Goal: Task Accomplishment & Management: Use online tool/utility

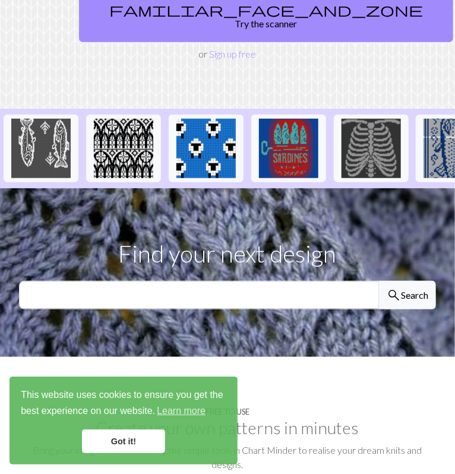
scroll to position [251, 0]
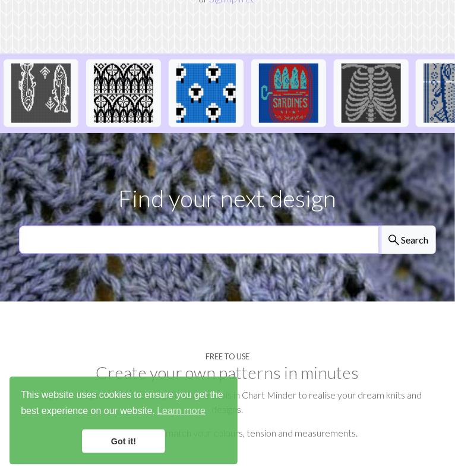
click at [70, 230] on input "text" at bounding box center [199, 240] width 361 height 29
type input "potato"
click at [379, 226] on button "search Search" at bounding box center [407, 240] width 57 height 29
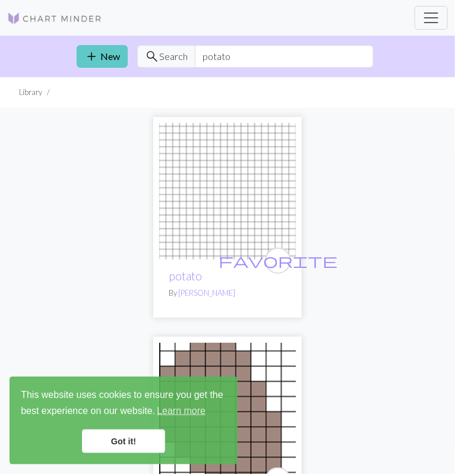
click at [96, 53] on span "add" at bounding box center [91, 56] width 14 height 17
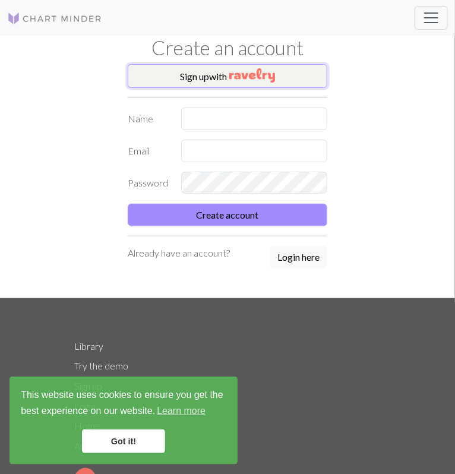
click at [208, 71] on button "Sign up with" at bounding box center [228, 76] width 200 height 24
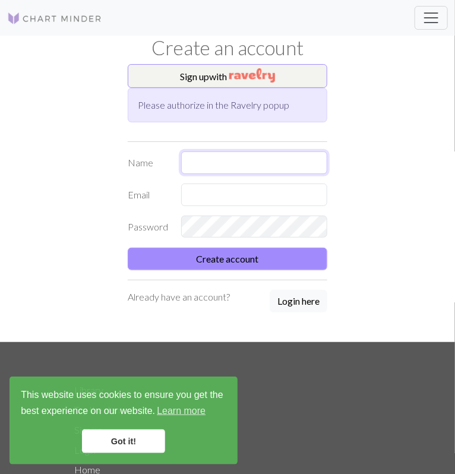
click at [196, 153] on input "text" at bounding box center [254, 163] width 146 height 23
type input "[PERSON_NAME]"
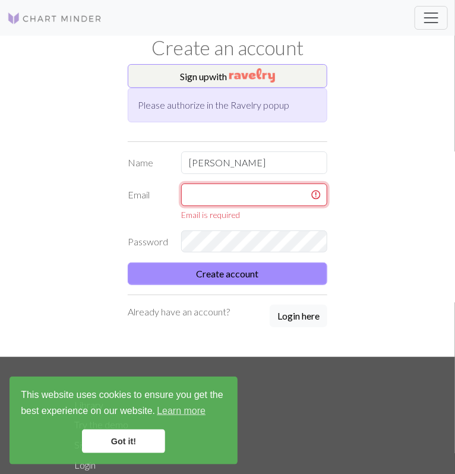
click at [197, 193] on input "text" at bounding box center [254, 195] width 146 height 23
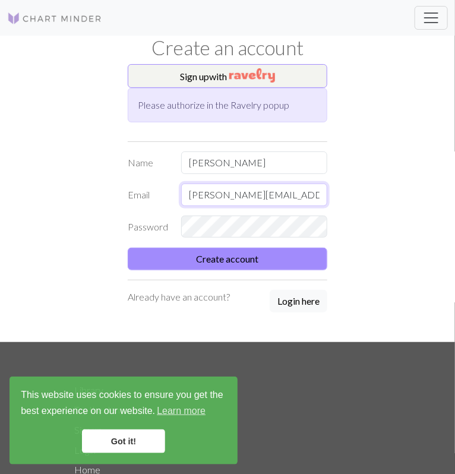
type input "[PERSON_NAME][EMAIL_ADDRESS][PERSON_NAME][DOMAIN_NAME]"
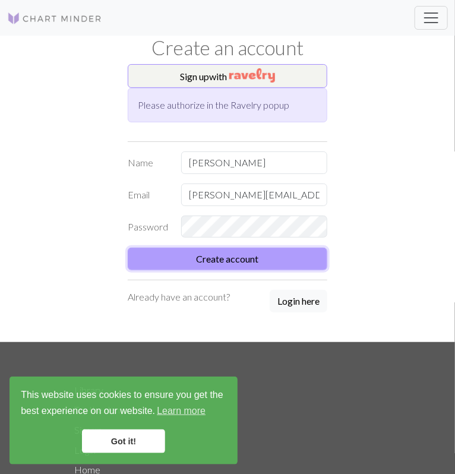
click at [241, 264] on button "Create account" at bounding box center [228, 259] width 200 height 23
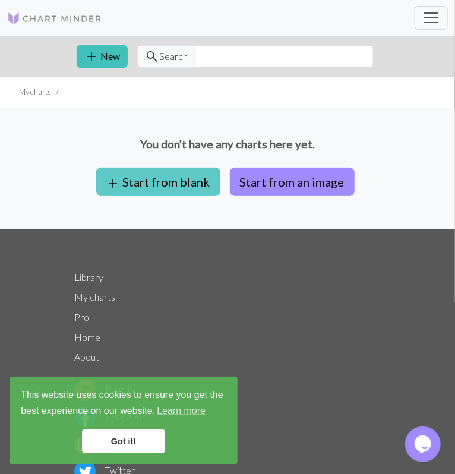
click at [159, 172] on button "add Start from blank" at bounding box center [158, 182] width 124 height 29
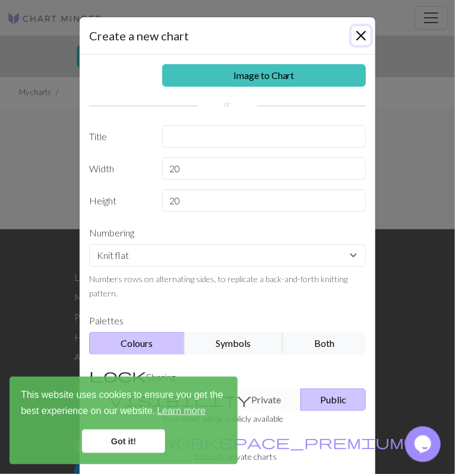
click at [356, 37] on button "Close" at bounding box center [361, 35] width 19 height 19
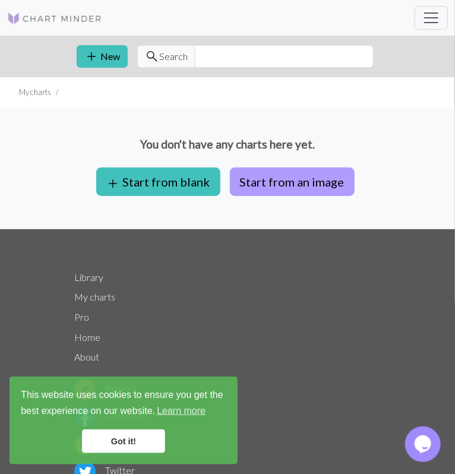
click at [313, 171] on button "Start from an image" at bounding box center [292, 182] width 125 height 29
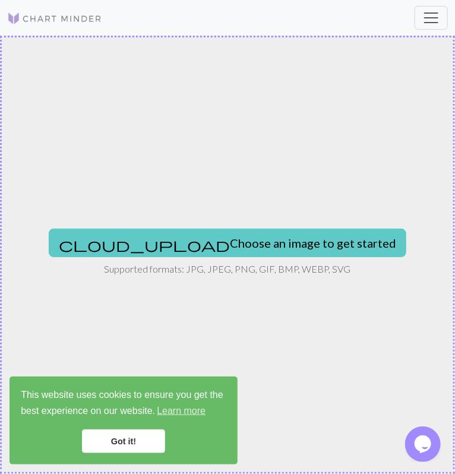
click at [262, 244] on button "cloud_upload Choose an image to get started" at bounding box center [228, 243] width 358 height 29
click at [184, 238] on button "cloud_upload Choose an image to get started" at bounding box center [228, 243] width 358 height 29
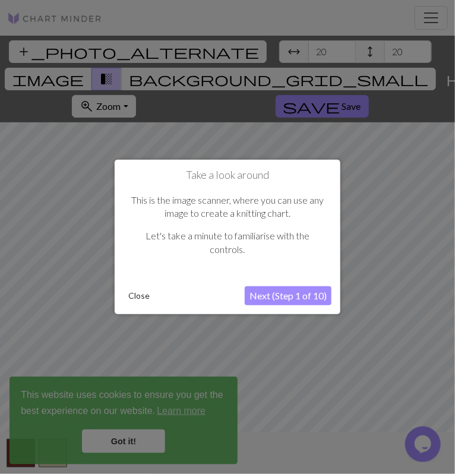
click at [280, 292] on button "Next (Step 1 of 10)" at bounding box center [288, 295] width 87 height 19
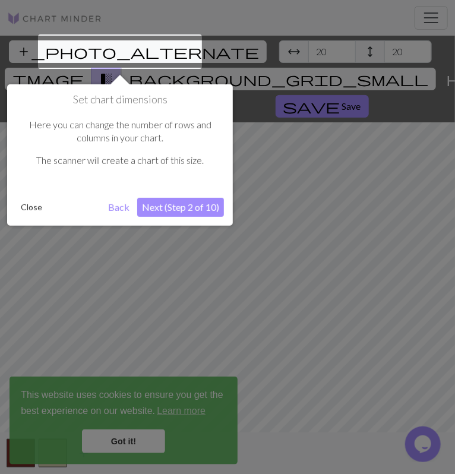
click at [201, 207] on button "Next (Step 2 of 10)" at bounding box center [180, 207] width 87 height 19
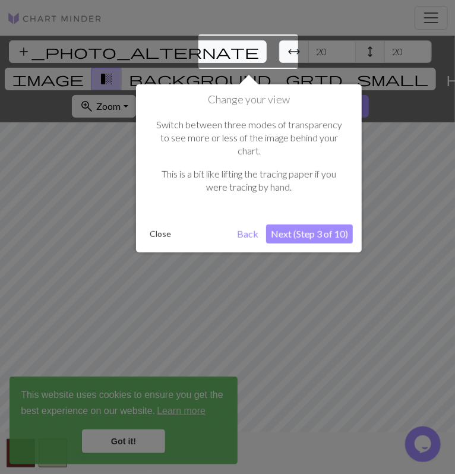
click at [289, 225] on button "Next (Step 3 of 10)" at bounding box center [309, 234] width 87 height 19
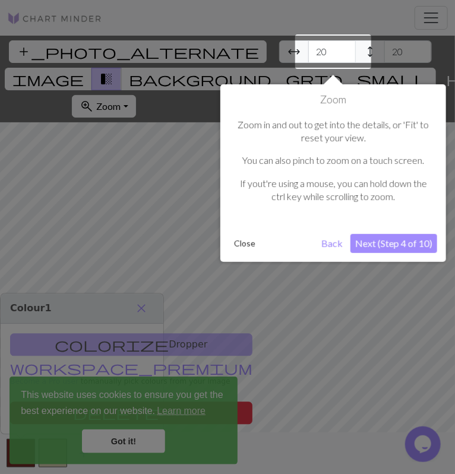
click at [365, 235] on button "Next (Step 4 of 10)" at bounding box center [394, 243] width 87 height 19
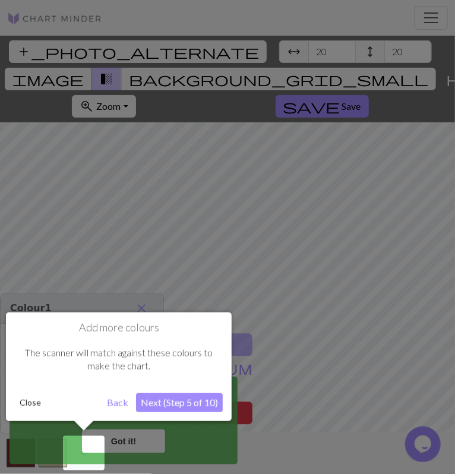
click at [201, 398] on button "Next (Step 5 of 10)" at bounding box center [179, 402] width 87 height 19
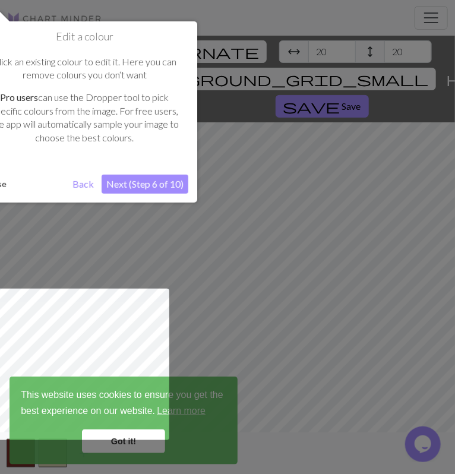
click at [153, 185] on button "Next (Step 6 of 10)" at bounding box center [145, 184] width 87 height 19
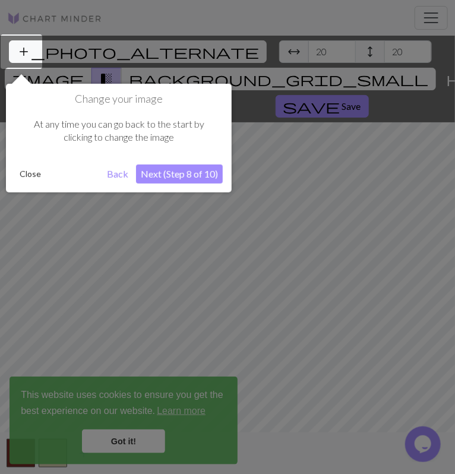
click at [179, 174] on button "Next (Step 8 of 10)" at bounding box center [179, 174] width 87 height 19
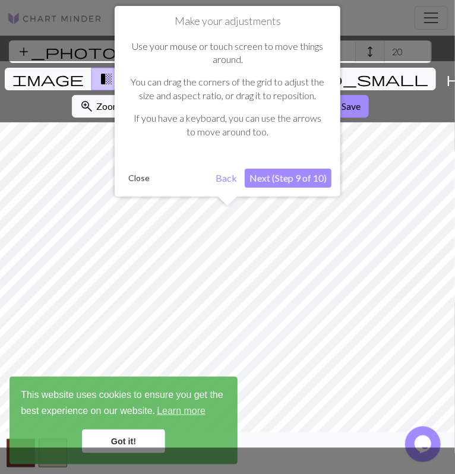
click at [276, 176] on button "Next (Step 9 of 10)" at bounding box center [288, 178] width 87 height 19
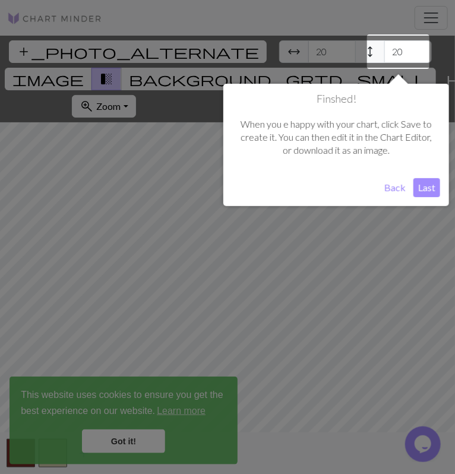
click at [418, 192] on button "Last" at bounding box center [427, 187] width 27 height 19
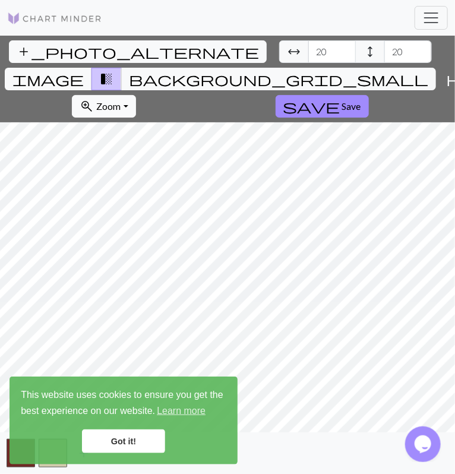
click at [135, 95] on button "zoom_in Zoom Zoom" at bounding box center [104, 106] width 64 height 23
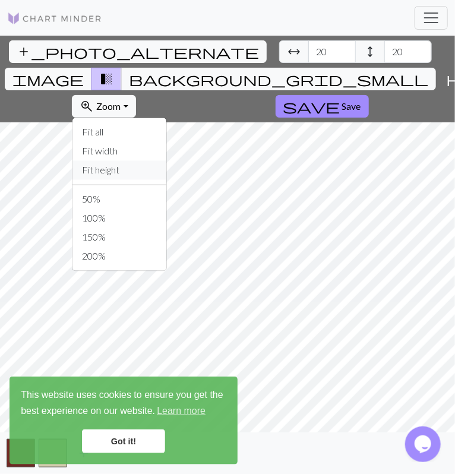
click at [166, 161] on button "Fit height" at bounding box center [119, 170] width 94 height 19
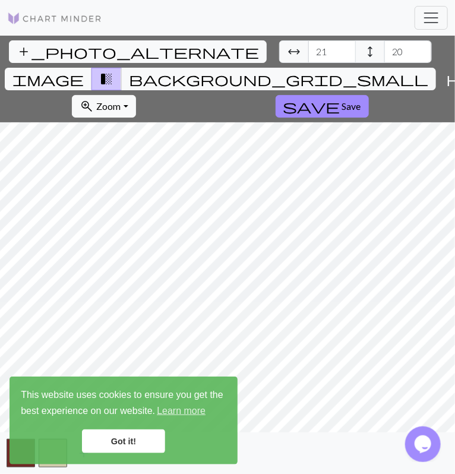
click at [308, 50] on input "21" at bounding box center [332, 51] width 48 height 23
click at [308, 50] on input "22" at bounding box center [332, 51] width 48 height 23
click at [308, 50] on input "23" at bounding box center [332, 51] width 48 height 23
click at [308, 50] on input "24" at bounding box center [332, 51] width 48 height 23
click at [308, 50] on input "25" at bounding box center [332, 51] width 48 height 23
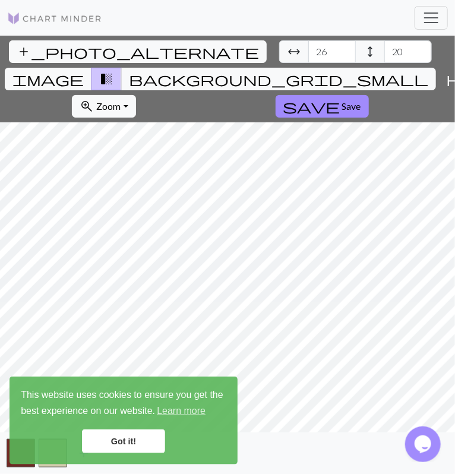
click at [308, 50] on input "26" at bounding box center [332, 51] width 48 height 23
click at [308, 50] on input "27" at bounding box center [332, 51] width 48 height 23
click at [308, 50] on input "28" at bounding box center [332, 51] width 48 height 23
click at [308, 50] on input "29" at bounding box center [332, 51] width 48 height 23
click at [308, 50] on input "30" at bounding box center [332, 51] width 48 height 23
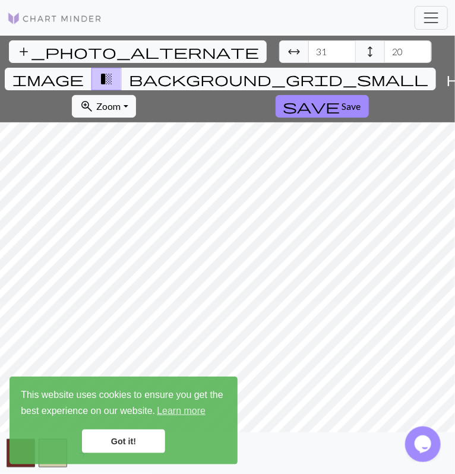
click at [308, 50] on input "31" at bounding box center [332, 51] width 48 height 23
click at [308, 50] on input "32" at bounding box center [332, 51] width 48 height 23
click at [308, 50] on input "33" at bounding box center [332, 51] width 48 height 23
click at [308, 50] on input "34" at bounding box center [332, 51] width 48 height 23
click at [308, 50] on input "35" at bounding box center [332, 51] width 48 height 23
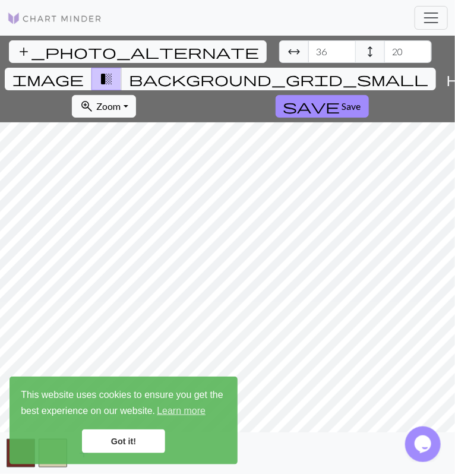
click at [308, 50] on input "36" at bounding box center [332, 51] width 48 height 23
click at [308, 50] on input "37" at bounding box center [332, 51] width 48 height 23
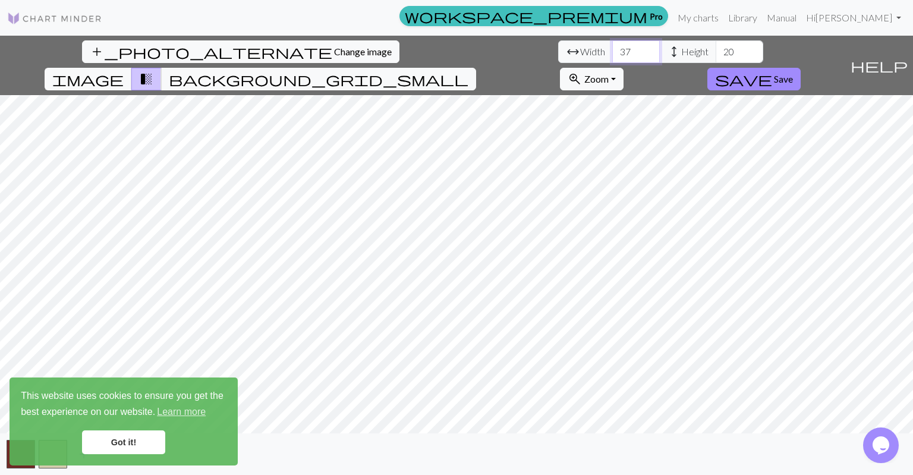
click at [455, 53] on input "37" at bounding box center [636, 51] width 48 height 23
click at [455, 52] on input "37" at bounding box center [636, 51] width 48 height 23
click at [455, 52] on input "20" at bounding box center [739, 51] width 48 height 23
click at [455, 51] on input "88" at bounding box center [636, 51] width 48 height 23
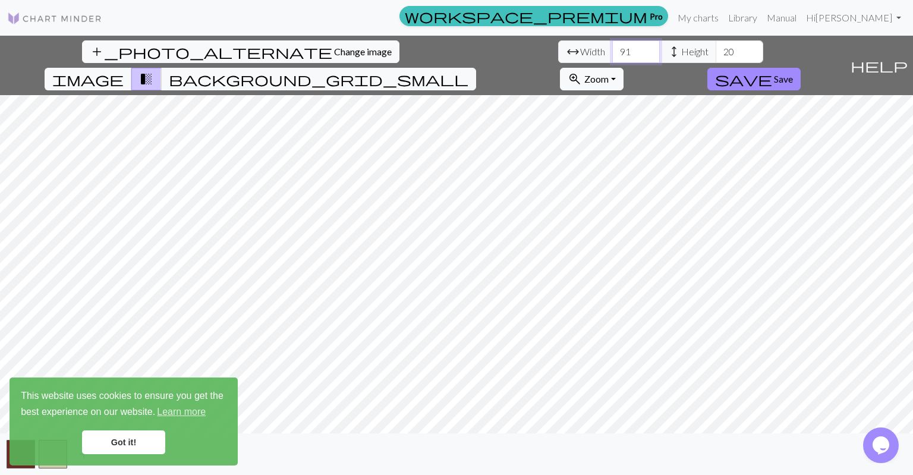
type input "91"
click at [455, 51] on input "20" at bounding box center [739, 51] width 48 height 23
type input "9"
type input "180"
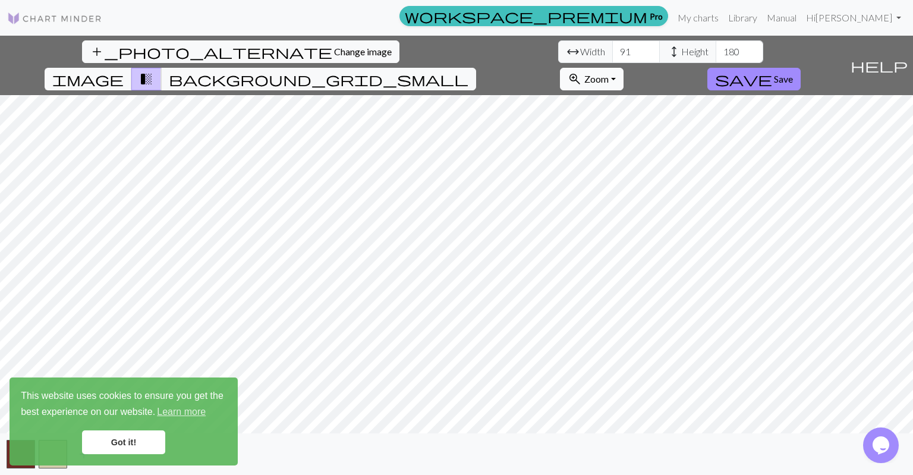
click at [455, 71] on span "zoom_in" at bounding box center [574, 79] width 14 height 17
click at [455, 182] on button "100%" at bounding box center [607, 191] width 94 height 19
click at [455, 68] on button "zoom_in Zoom Zoom" at bounding box center [592, 79] width 64 height 23
click at [455, 201] on button "150%" at bounding box center [607, 210] width 94 height 19
click at [137, 446] on link "Got it!" at bounding box center [123, 442] width 83 height 24
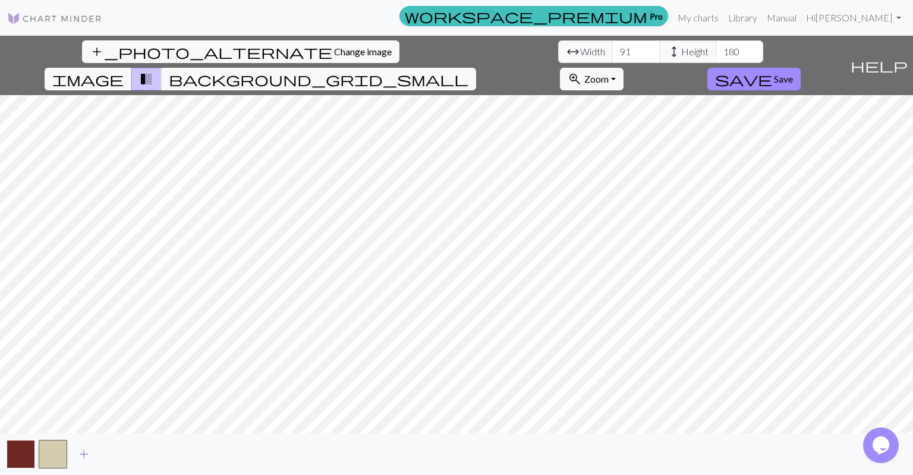
click at [27, 457] on button "button" at bounding box center [21, 454] width 29 height 29
